Goal: Information Seeking & Learning: Learn about a topic

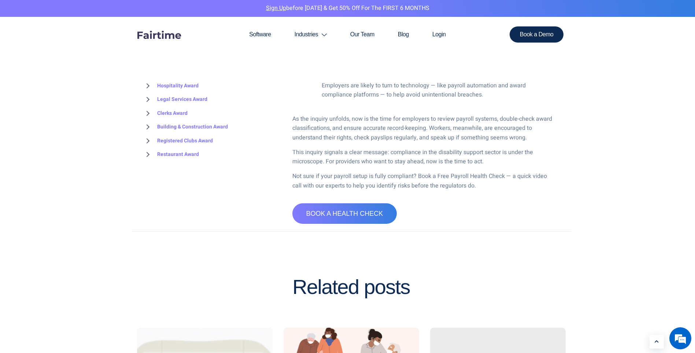
scroll to position [476, 0]
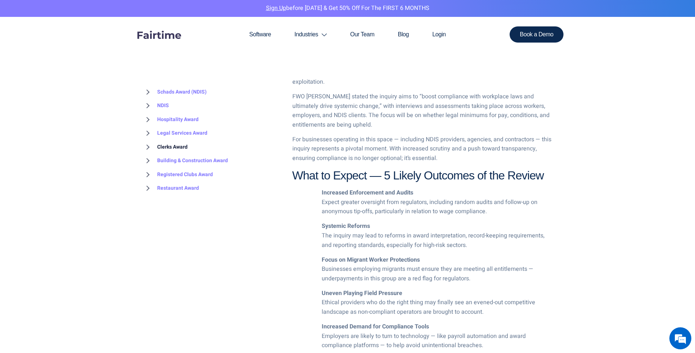
click at [175, 146] on link "Clerks Award" at bounding box center [165, 147] width 45 height 14
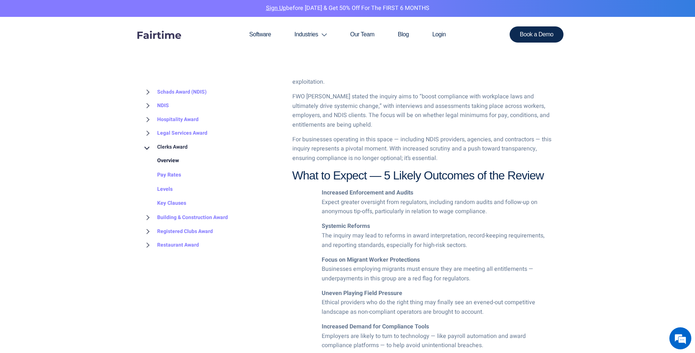
click at [170, 160] on link "Overview" at bounding box center [161, 161] width 37 height 14
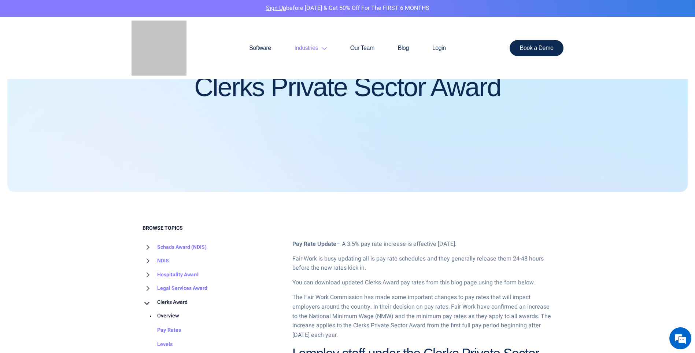
scroll to position [147, 0]
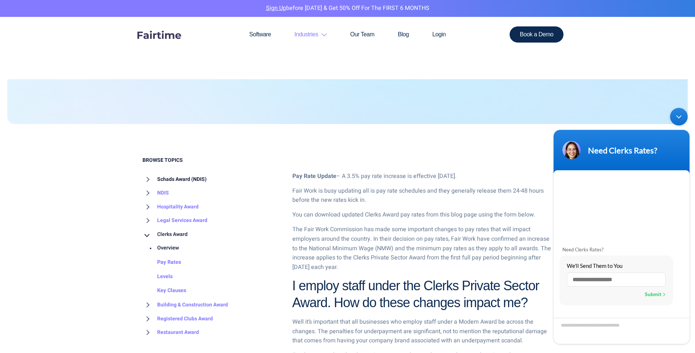
click at [147, 178] on link "Schads Award (NDIS)" at bounding box center [175, 179] width 64 height 14
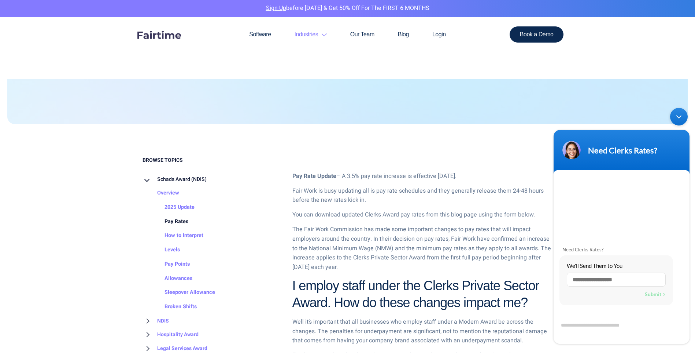
click at [183, 215] on link "Pay Rates" at bounding box center [169, 221] width 38 height 14
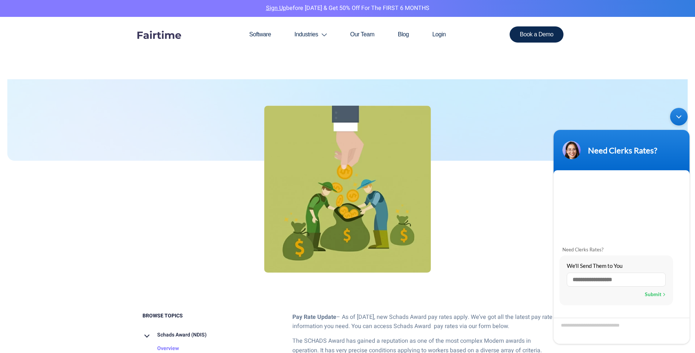
scroll to position [147, 0]
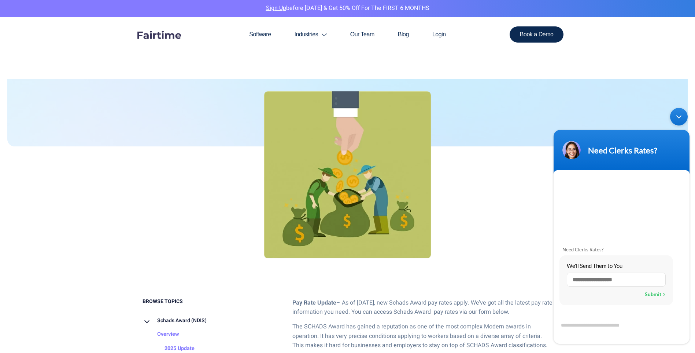
click at [676, 117] on div "Minimize live chat window" at bounding box center [679, 117] width 18 height 18
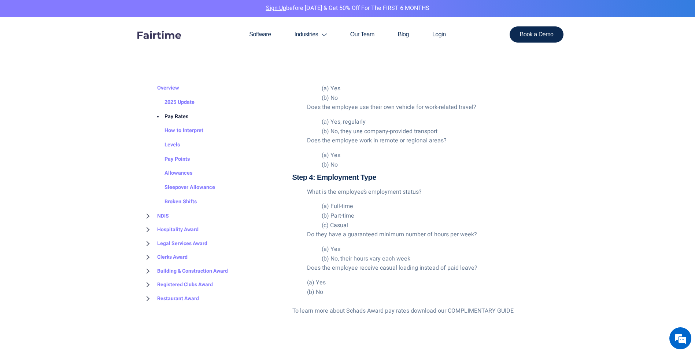
scroll to position [1356, 0]
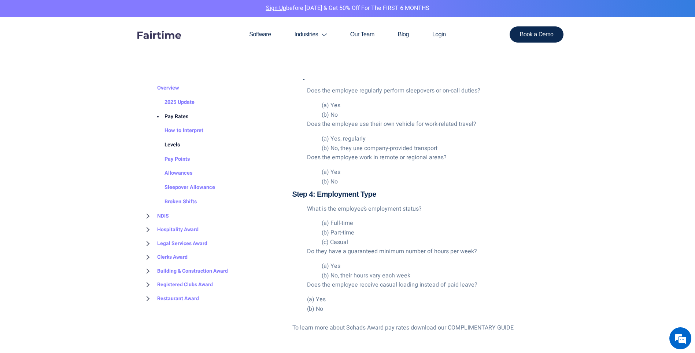
click at [166, 145] on link "Levels" at bounding box center [165, 145] width 30 height 14
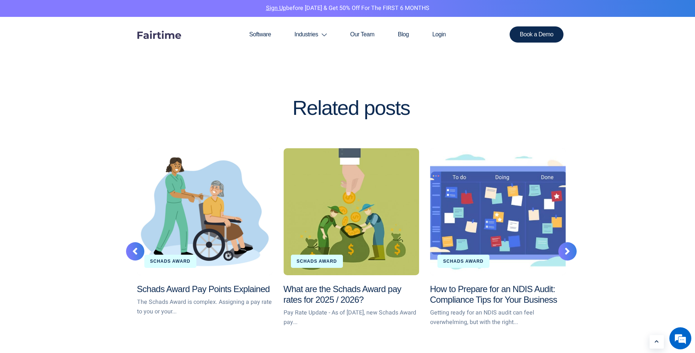
scroll to position [1393, 0]
